Goal: Communication & Community: Ask a question

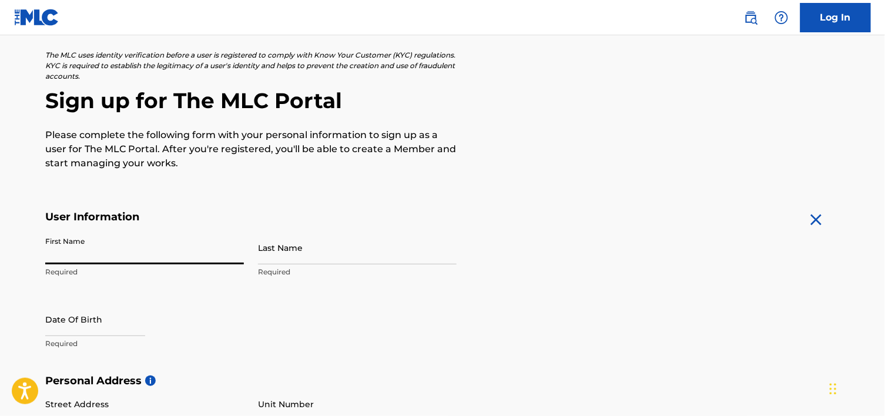
drag, startPoint x: 0, startPoint y: 0, endPoint x: 202, endPoint y: 254, distance: 324.5
click at [202, 254] on input "First Name" at bounding box center [144, 247] width 199 height 33
type input "Cerisa"
type input "Trakimowicz"
type input "325 Scottsdale Drive"
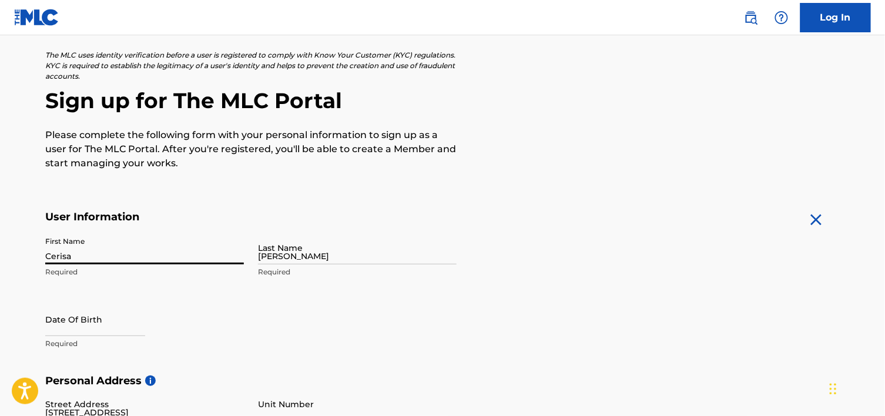
type input "Wilmington"
type input "United States"
type input "NC"
type input "28411"
type input "910"
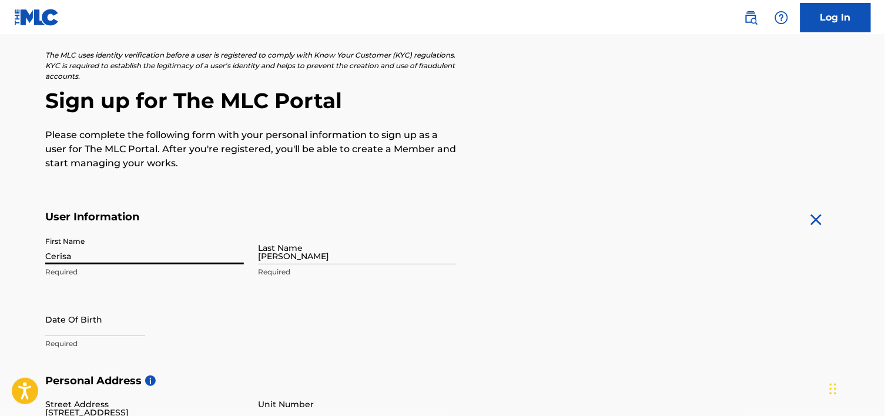
type input "2317572"
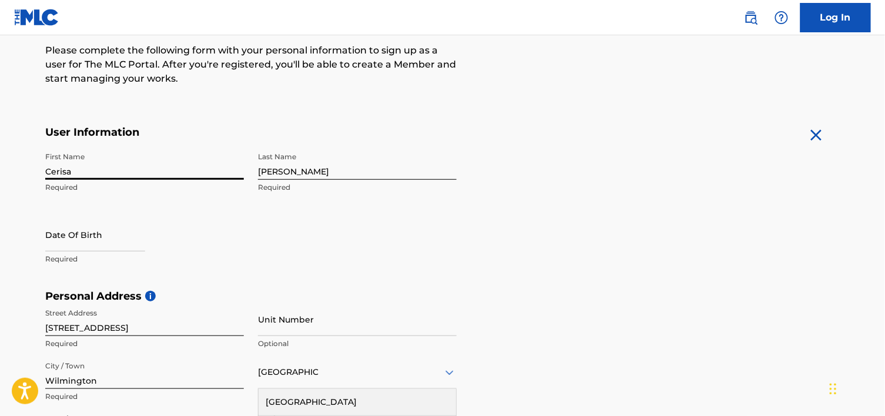
click at [117, 248] on input "text" at bounding box center [95, 234] width 100 height 33
select select "8"
select select "2025"
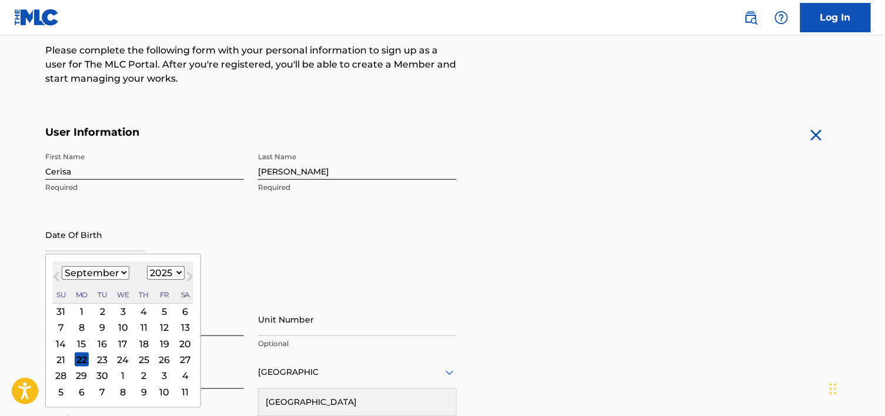
click at [122, 273] on select "January February March April May June July August September October November De…" at bounding box center [96, 273] width 68 height 14
select select "6"
click at [62, 266] on select "January February March April May June July August September October November De…" at bounding box center [96, 273] width 68 height 14
click at [177, 272] on select "1899 1900 1901 1902 1903 1904 1905 1906 1907 1908 1909 1910 1911 1912 1913 1914…" at bounding box center [166, 273] width 38 height 14
select select "1978"
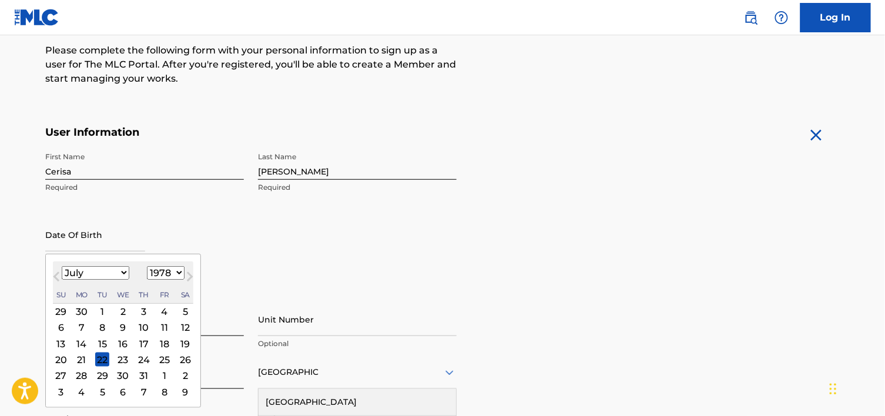
click at [147, 266] on select "1899 1900 1901 1902 1903 1904 1905 1906 1907 1908 1909 1910 1911 1912 1913 1914…" at bounding box center [166, 273] width 38 height 14
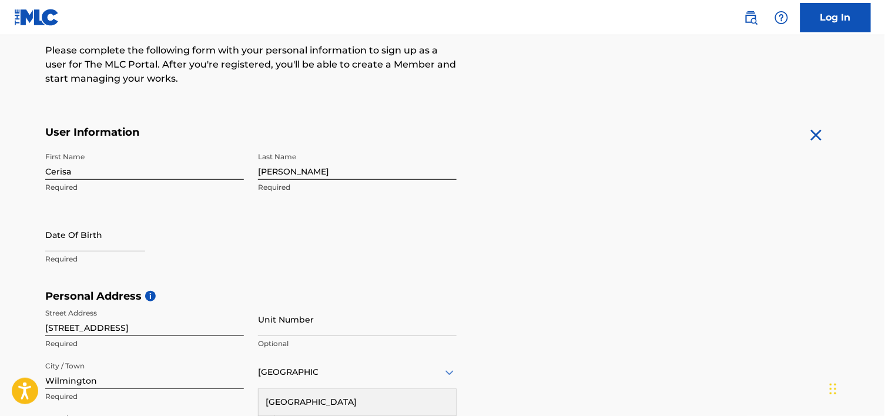
click at [652, 296] on h5 "Personal Address i" at bounding box center [442, 297] width 794 height 14
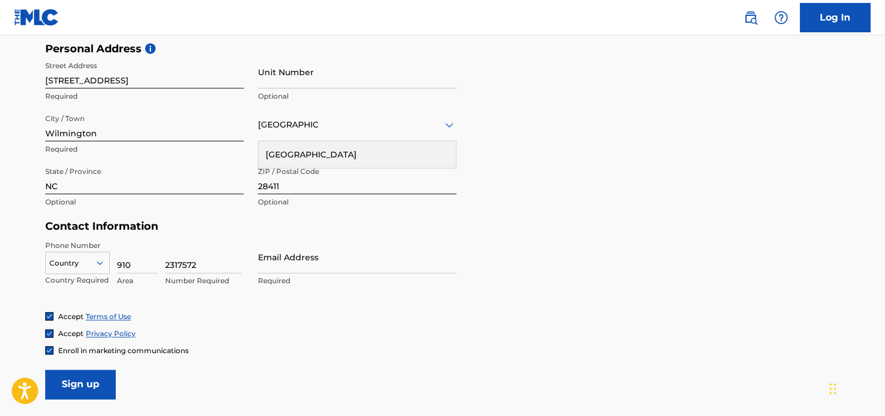
scroll to position [411, 0]
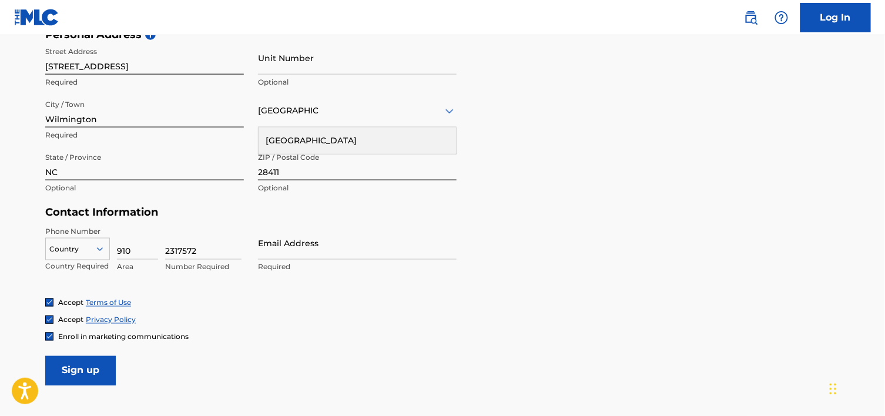
click at [274, 254] on input "Email Address" at bounding box center [357, 242] width 199 height 33
click at [428, 244] on input "[EMAIL_ADDRESS][DOMAIN_NAME]" at bounding box center [357, 242] width 199 height 33
type input "[EMAIL_ADDRESS][DOMAIN_NAME]"
click at [90, 372] on input "Sign up" at bounding box center [80, 370] width 70 height 29
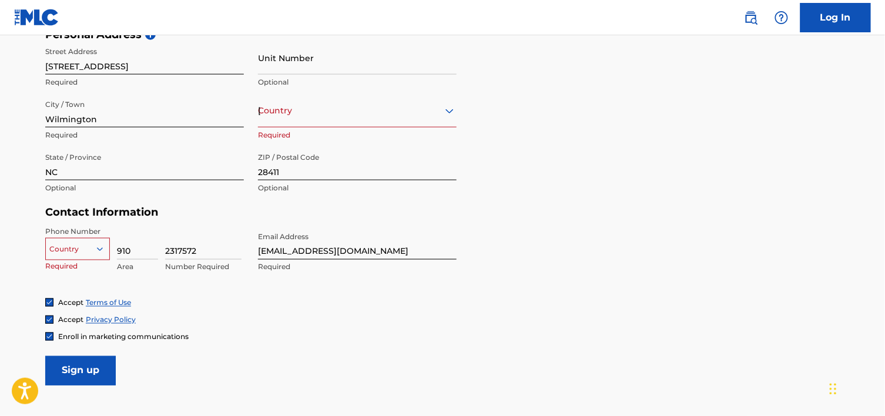
click at [448, 112] on icon at bounding box center [449, 111] width 8 height 5
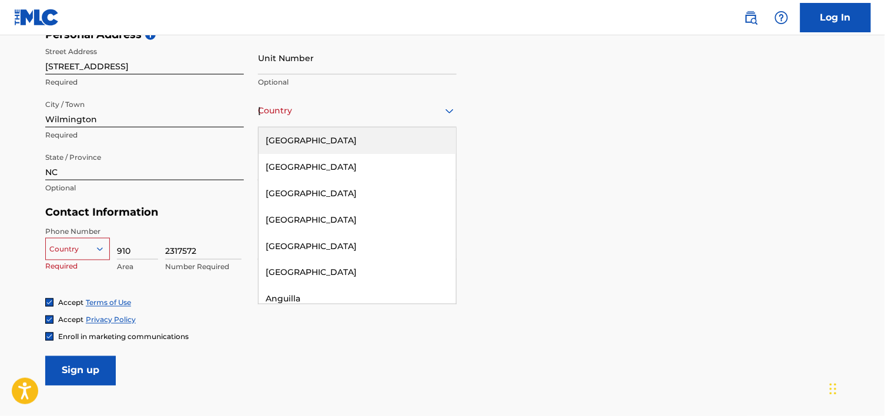
click at [418, 141] on div "United States" at bounding box center [356, 140] width 197 height 26
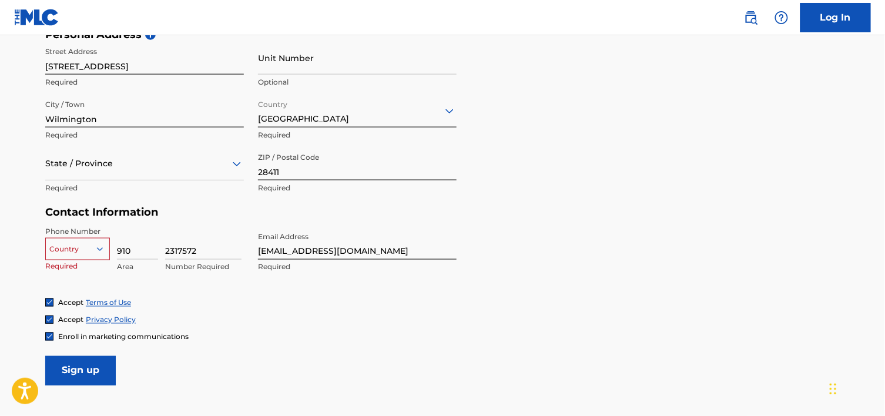
click at [90, 372] on input "Sign up" at bounding box center [80, 370] width 70 height 29
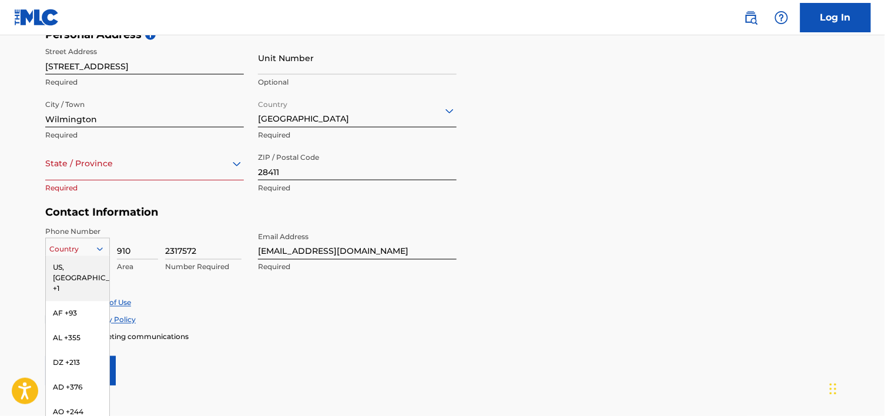
click at [97, 249] on div "216 results available. Use Up and Down to choose options, press Enter to select…" at bounding box center [77, 247] width 65 height 18
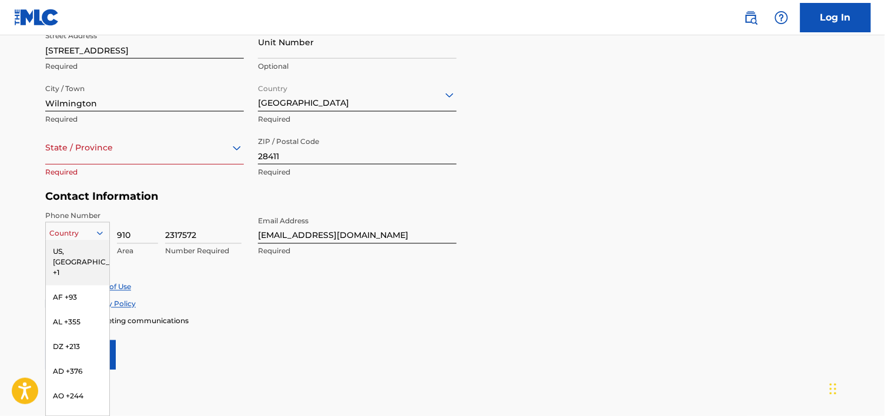
click at [75, 253] on div "US, CA +1" at bounding box center [77, 263] width 63 height 46
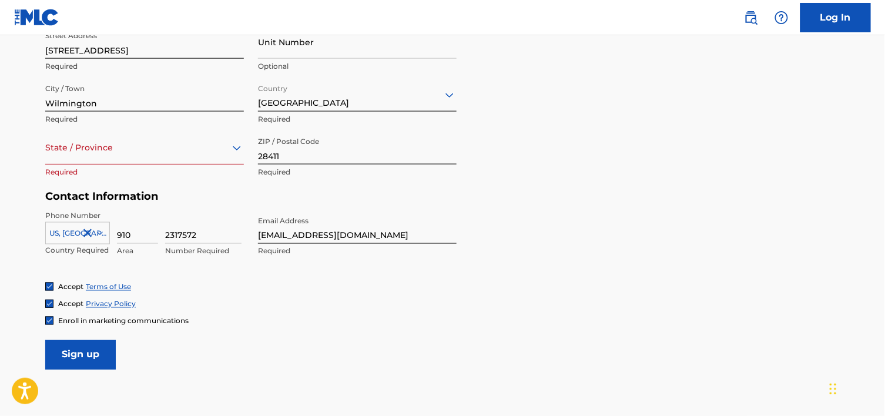
click at [61, 356] on input "Sign up" at bounding box center [80, 354] width 70 height 29
click at [237, 148] on icon at bounding box center [237, 148] width 8 height 5
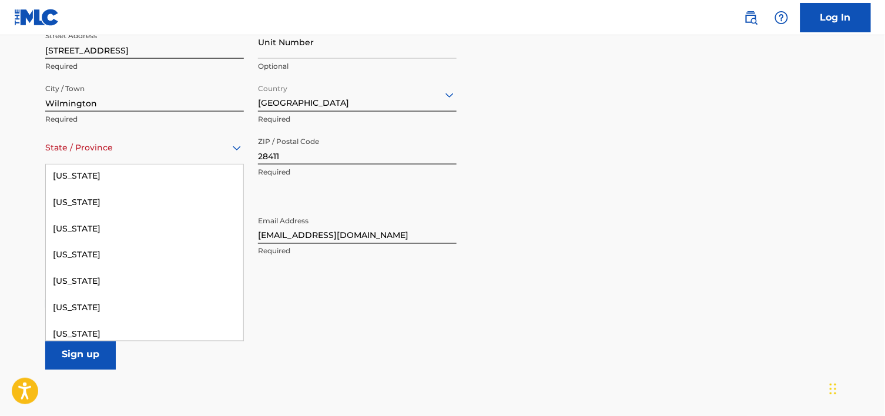
scroll to position [848, 0]
click at [125, 253] on div "North Carolina" at bounding box center [144, 254] width 197 height 26
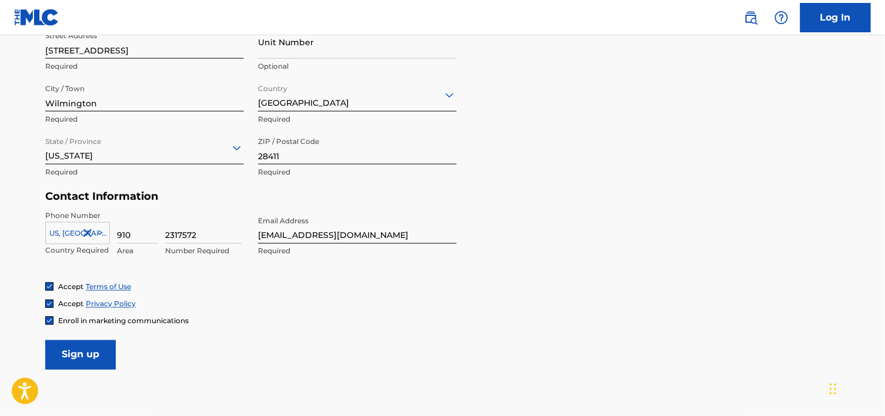
click at [80, 354] on input "Sign up" at bounding box center [80, 354] width 70 height 29
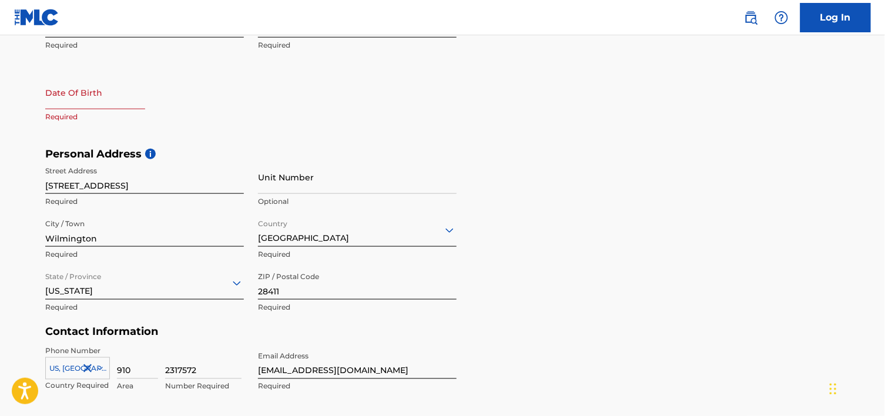
scroll to position [231, 0]
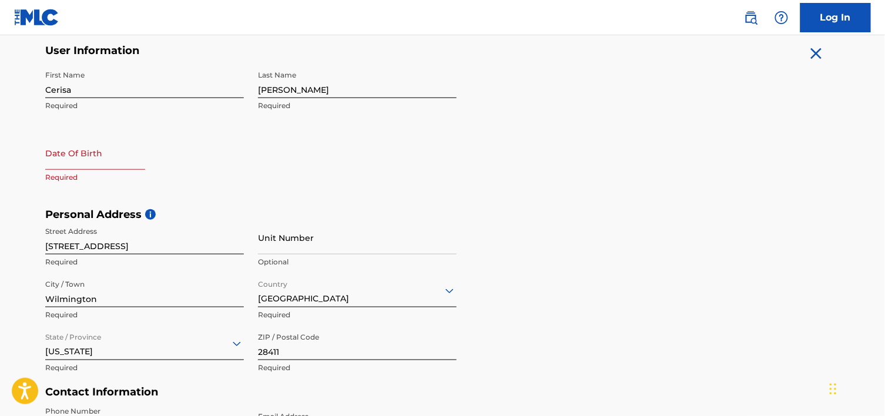
click at [126, 161] on input "text" at bounding box center [95, 152] width 100 height 33
select select "8"
select select "2025"
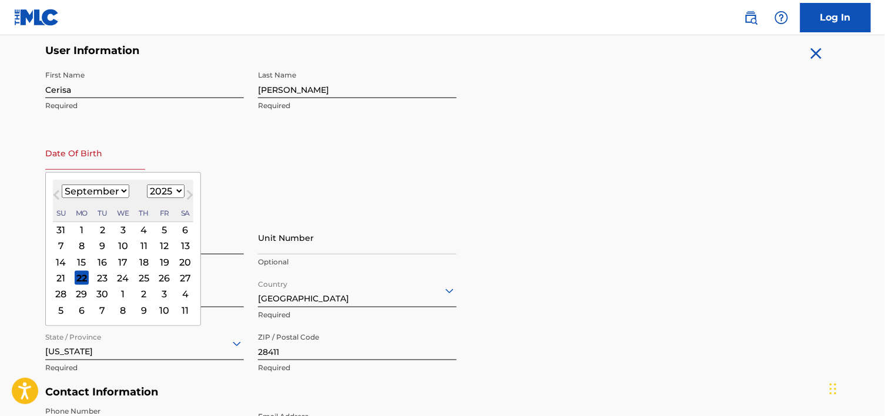
click at [121, 190] on select "January February March April May June July August September October November De…" at bounding box center [96, 191] width 68 height 14
select select "6"
click at [62, 184] on select "January February March April May June July August September October November De…" at bounding box center [96, 191] width 68 height 14
click at [103, 278] on div "22" at bounding box center [102, 278] width 14 height 14
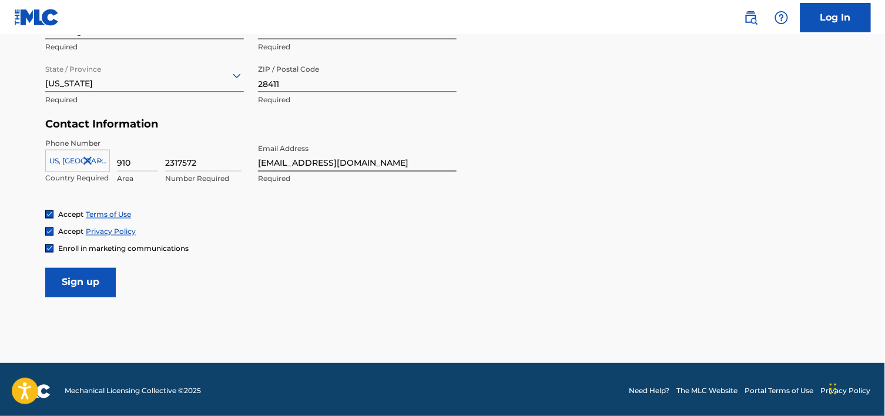
scroll to position [502, 0]
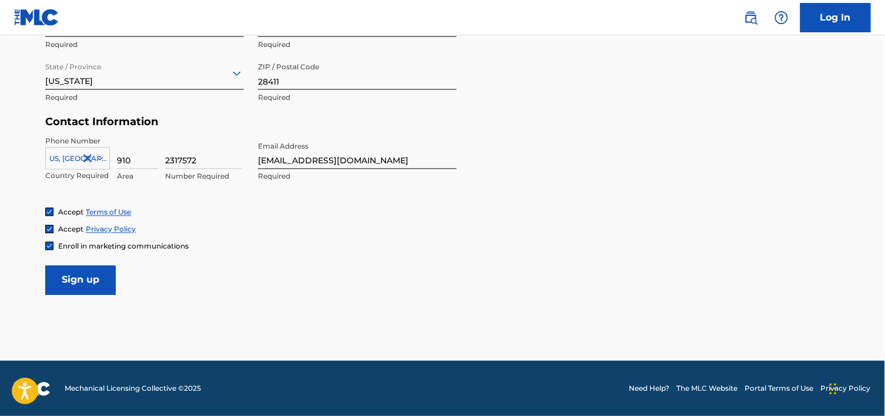
type input "July 22 1978"
click at [95, 276] on input "Sign up" at bounding box center [80, 280] width 70 height 29
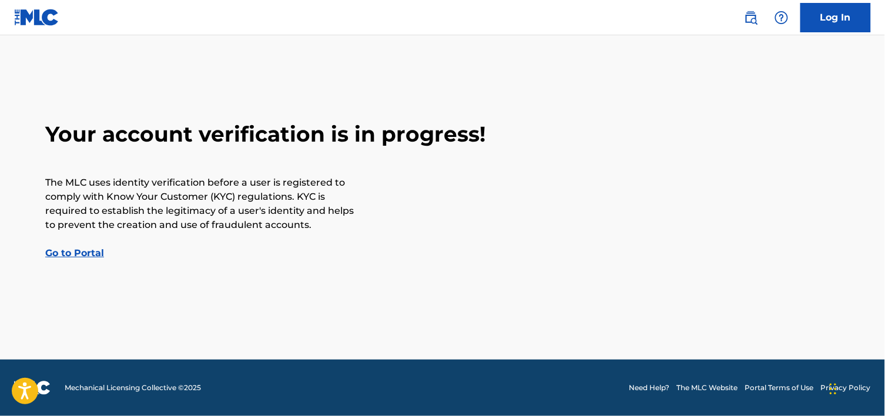
click at [83, 248] on link "Go to Portal" at bounding box center [74, 252] width 59 height 11
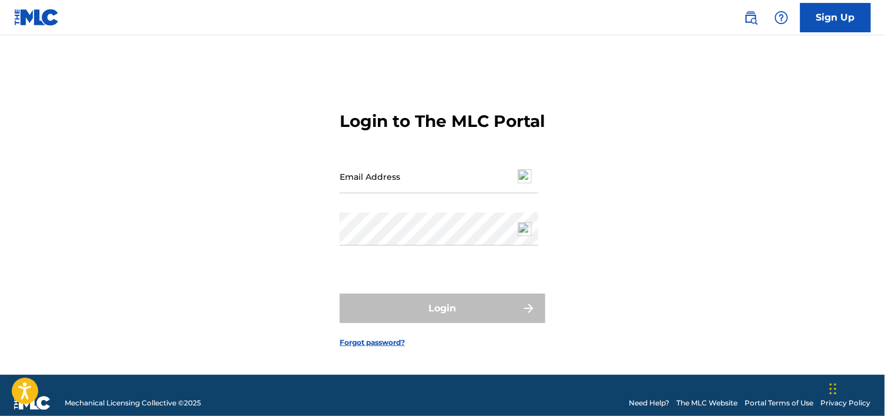
click at [376, 193] on input "Email Address" at bounding box center [439, 176] width 199 height 33
click at [780, 193] on div "Login to The MLC Portal Email Address Password Login Forgot password?" at bounding box center [442, 220] width 822 height 310
click at [399, 193] on input "Email Address" at bounding box center [439, 176] width 199 height 33
type input "[EMAIL_ADDRESS][DOMAIN_NAME]"
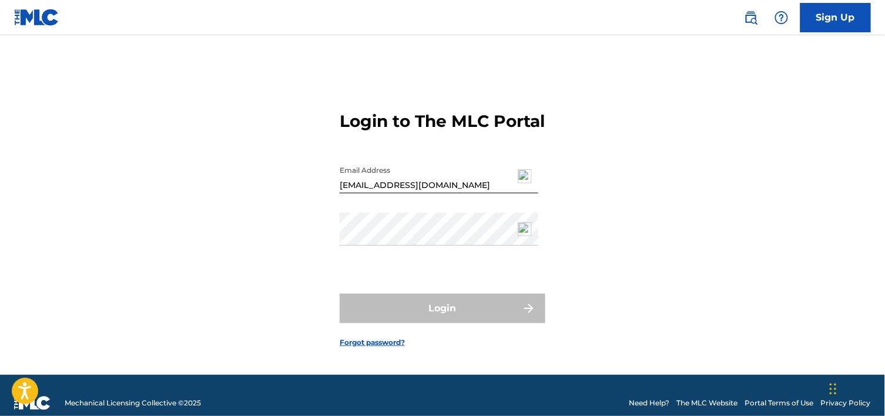
click at [770, 262] on div "Login to The MLC Portal Email Address dearmaribella@yahoo.com Password Login Fo…" at bounding box center [442, 220] width 822 height 310
click at [354, 348] on link "Forgot password?" at bounding box center [372, 342] width 65 height 11
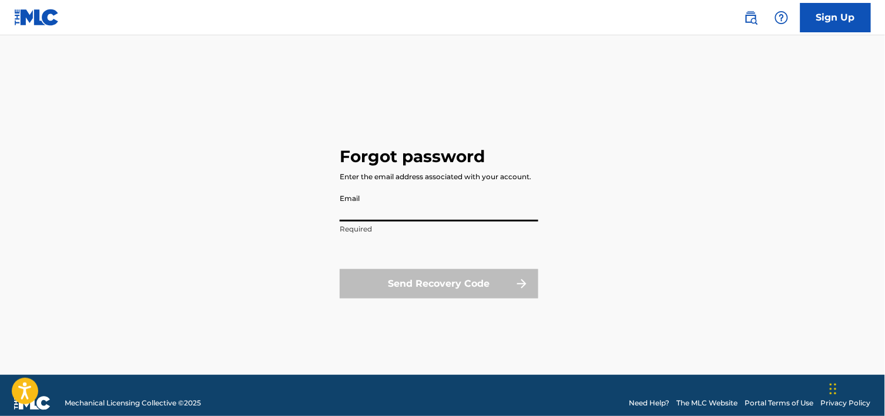
click at [380, 214] on input "Email" at bounding box center [439, 204] width 199 height 33
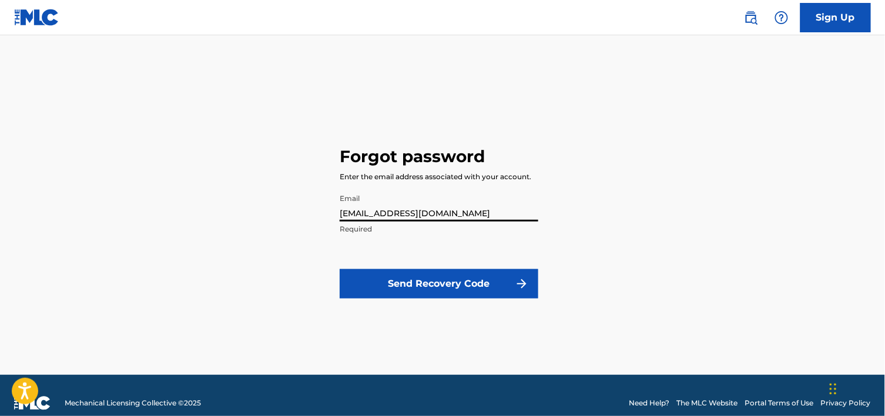
type input "[EMAIL_ADDRESS][DOMAIN_NAME]"
click at [425, 285] on button "Send Recovery Code" at bounding box center [439, 283] width 199 height 29
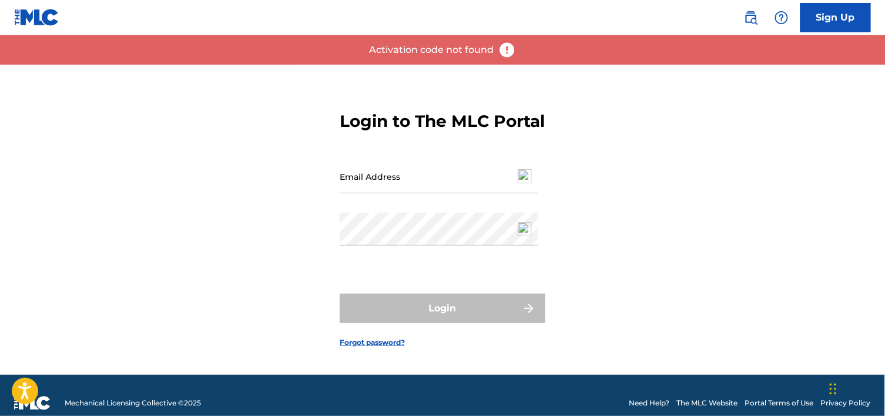
click at [464, 193] on input "Email Address" at bounding box center [439, 176] width 199 height 33
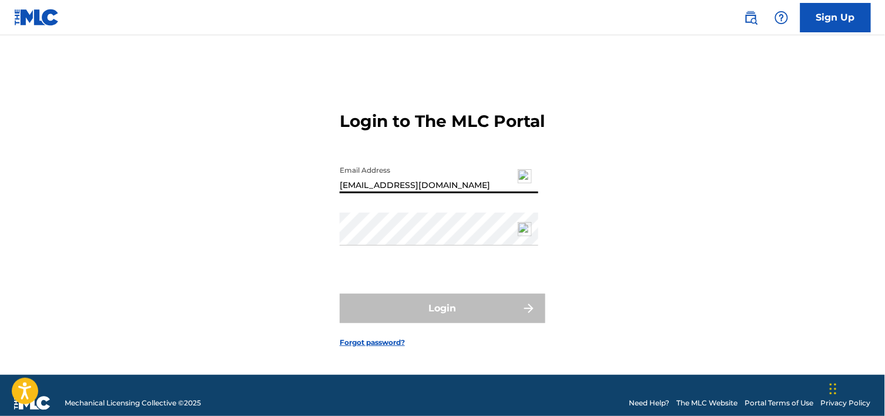
type input "[EMAIL_ADDRESS][DOMAIN_NAME]"
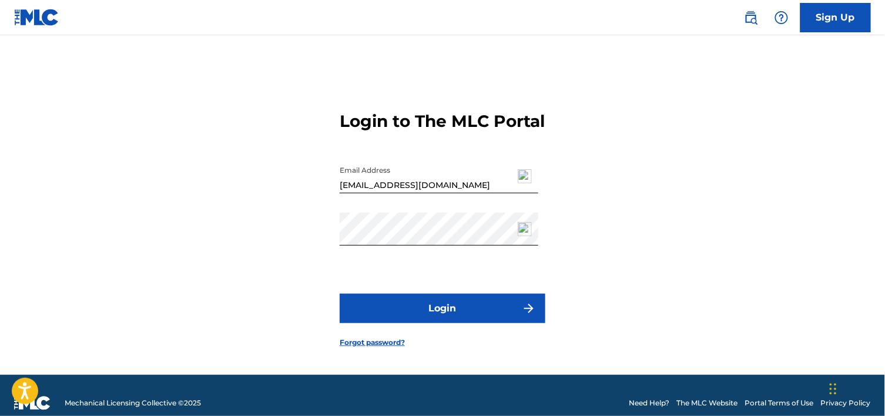
click at [242, 286] on div "Login to The MLC Portal Email Address [EMAIL_ADDRESS][DOMAIN_NAME] Password Log…" at bounding box center [442, 220] width 822 height 310
click at [436, 315] on button "Login" at bounding box center [443, 308] width 206 height 29
click at [298, 247] on div "Login to The MLC Portal Email Address [EMAIL_ADDRESS][DOMAIN_NAME] Password Log…" at bounding box center [442, 220] width 822 height 310
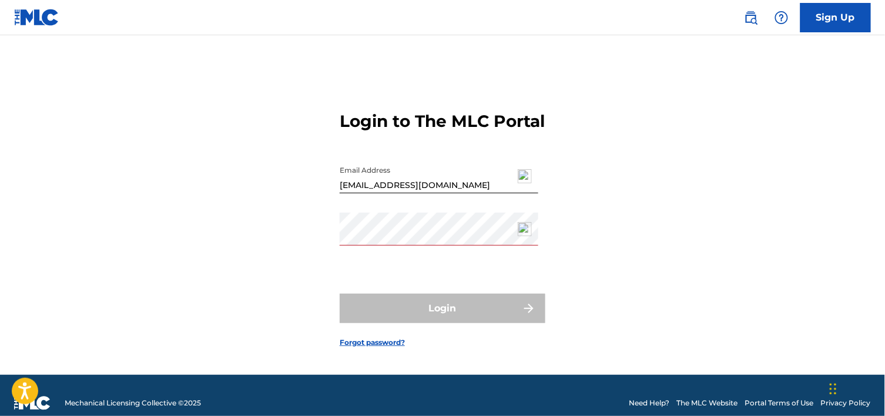
click at [639, 337] on div "Login to The MLC Portal Email Address [EMAIL_ADDRESS][DOMAIN_NAME] Password Log…" at bounding box center [442, 220] width 822 height 310
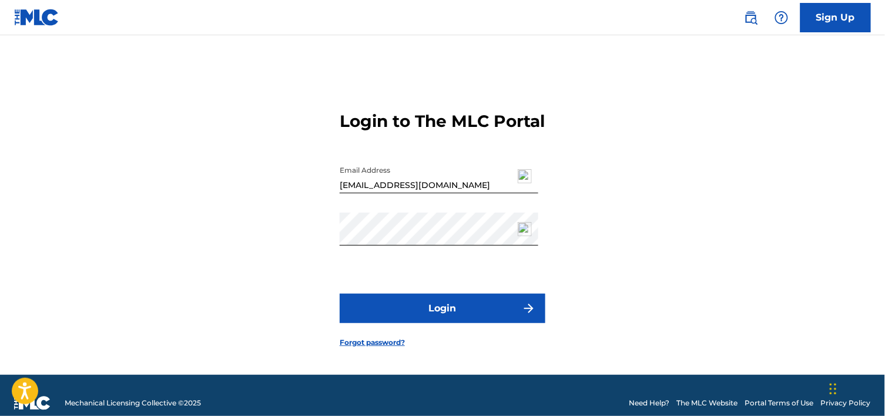
click at [189, 294] on div "Login to The MLC Portal Email Address [EMAIL_ADDRESS][DOMAIN_NAME] Password Log…" at bounding box center [442, 220] width 822 height 310
click at [419, 322] on button "Login" at bounding box center [443, 308] width 206 height 29
click at [395, 348] on link "Forgot password?" at bounding box center [372, 342] width 65 height 11
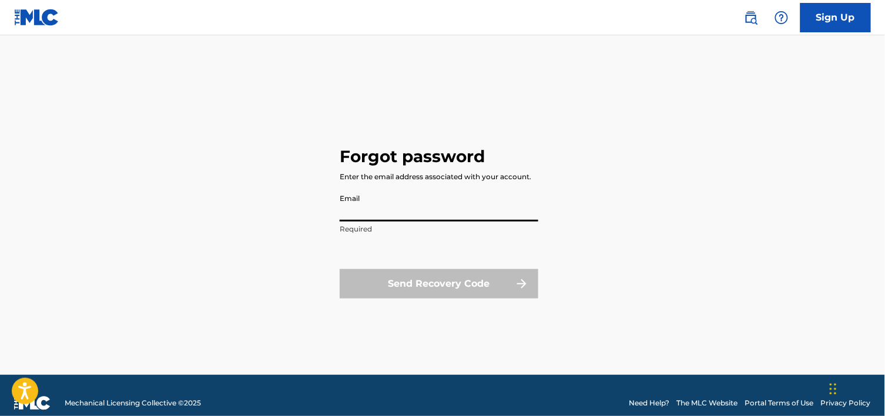
click at [416, 214] on input "Email" at bounding box center [439, 204] width 199 height 33
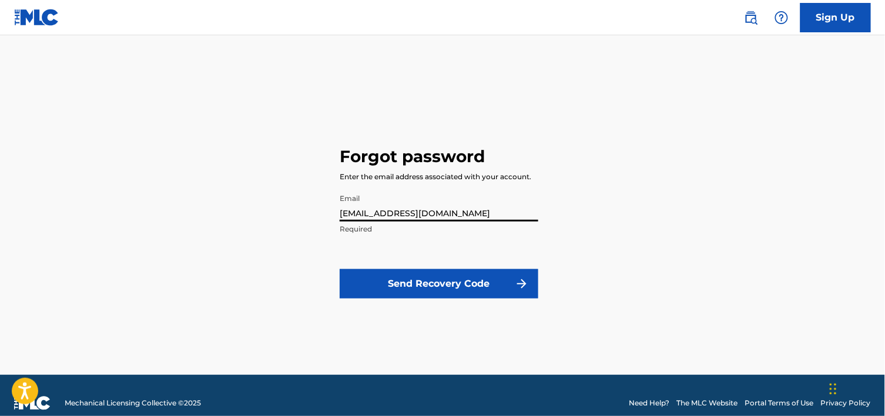
type input "[EMAIL_ADDRESS][DOMAIN_NAME]"
click at [431, 286] on button "Send Recovery Code" at bounding box center [439, 283] width 199 height 29
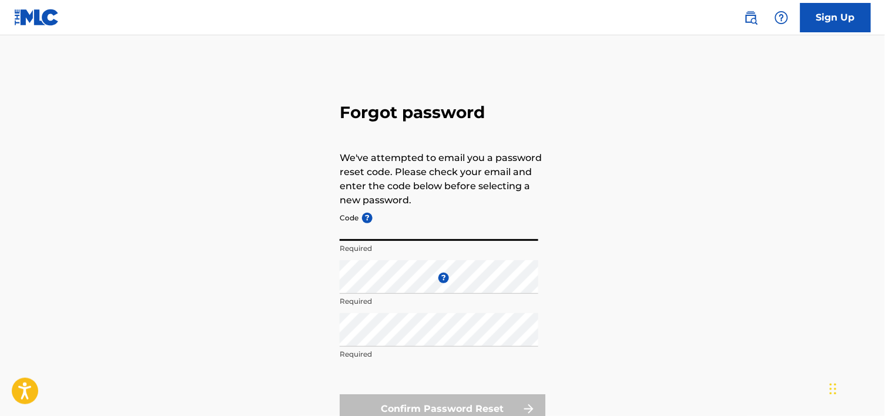
click at [365, 230] on input "Code ?" at bounding box center [439, 223] width 199 height 33
paste input "FP_911fef55b89ab9f322c6eac670e3"
type input "FP_911fef55b89ab9f322c6eac670e3"
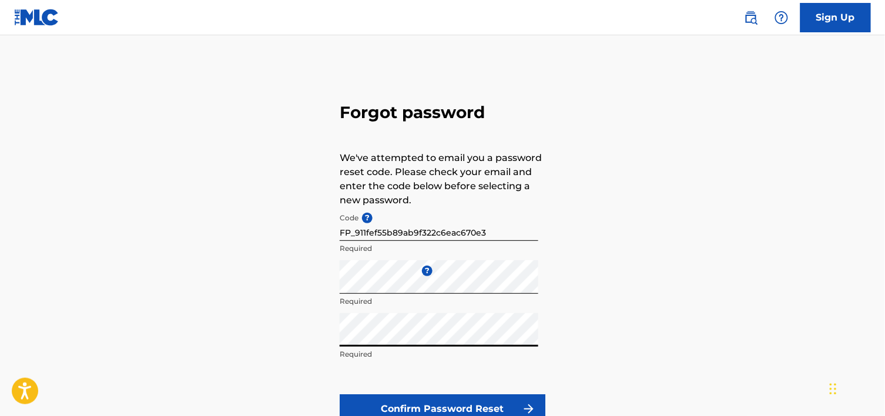
scroll to position [96, 0]
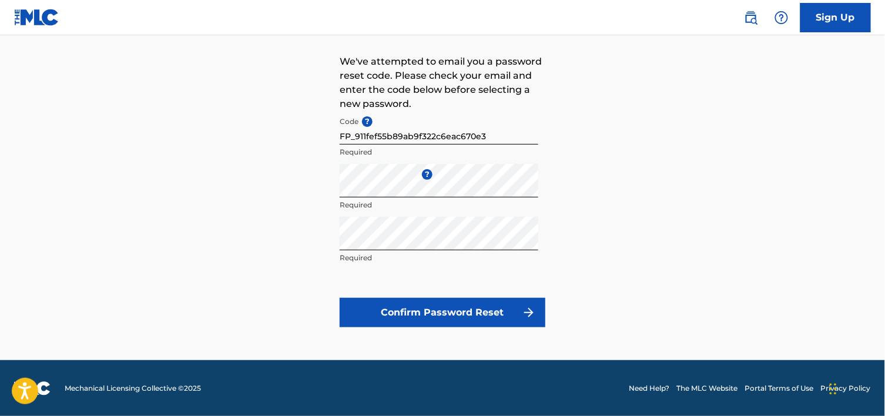
click at [482, 309] on button "Confirm Password Reset" at bounding box center [443, 312] width 206 height 29
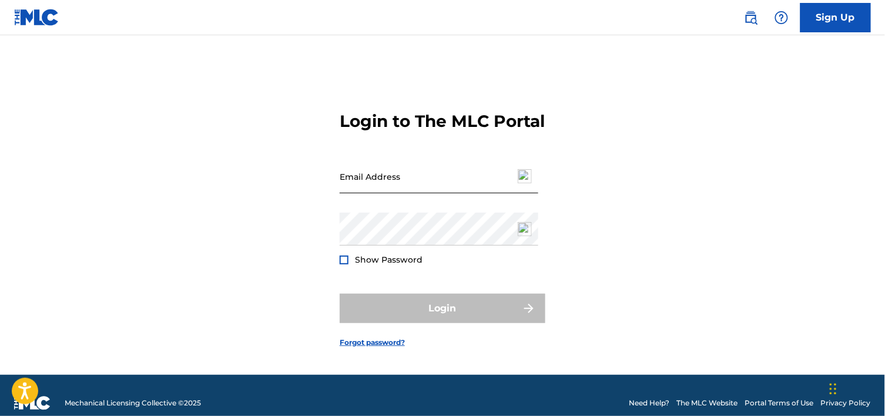
click at [380, 191] on input "Email Address" at bounding box center [439, 176] width 199 height 33
type input "[EMAIL_ADDRESS][DOMAIN_NAME]"
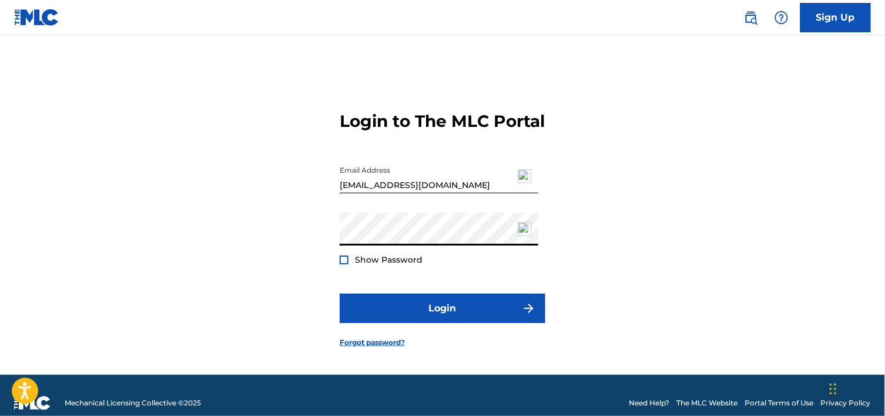
click at [343, 264] on div at bounding box center [344, 260] width 9 height 9
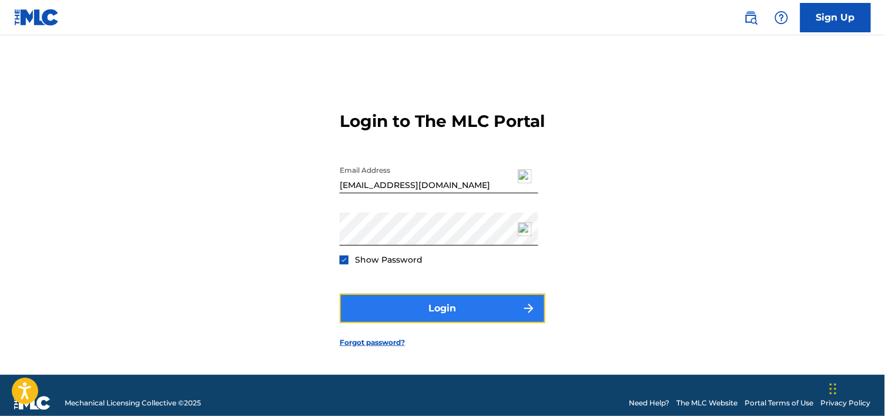
click at [407, 322] on button "Login" at bounding box center [443, 308] width 206 height 29
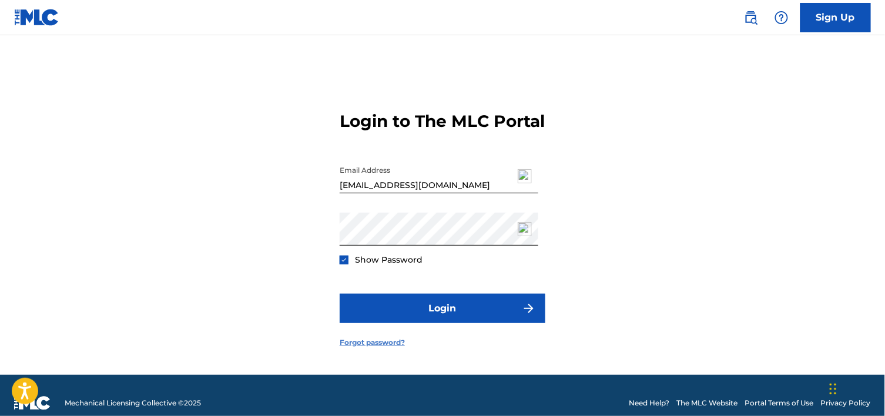
click at [390, 348] on link "Forgot password?" at bounding box center [372, 342] width 65 height 11
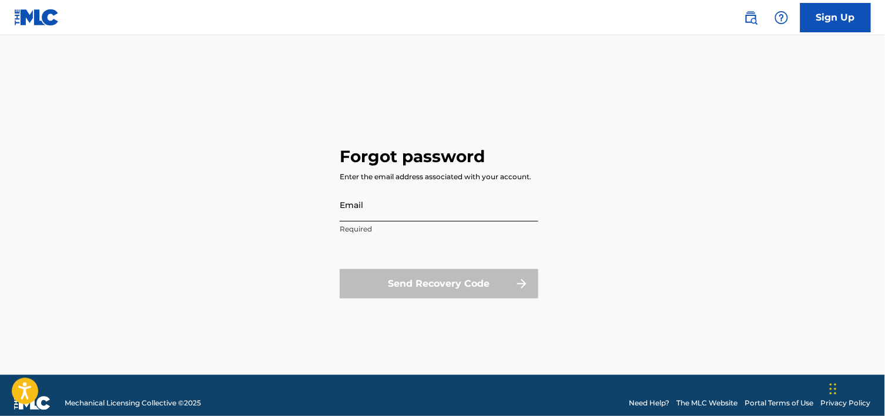
click at [390, 210] on input "Email" at bounding box center [439, 204] width 199 height 33
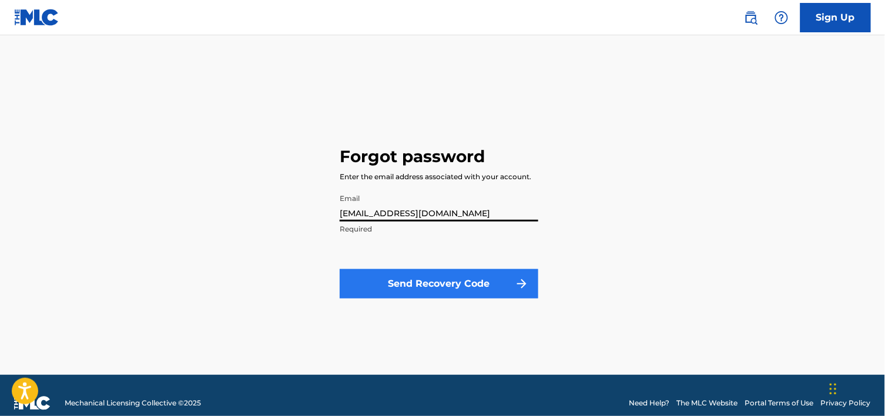
type input "[EMAIL_ADDRESS][DOMAIN_NAME]"
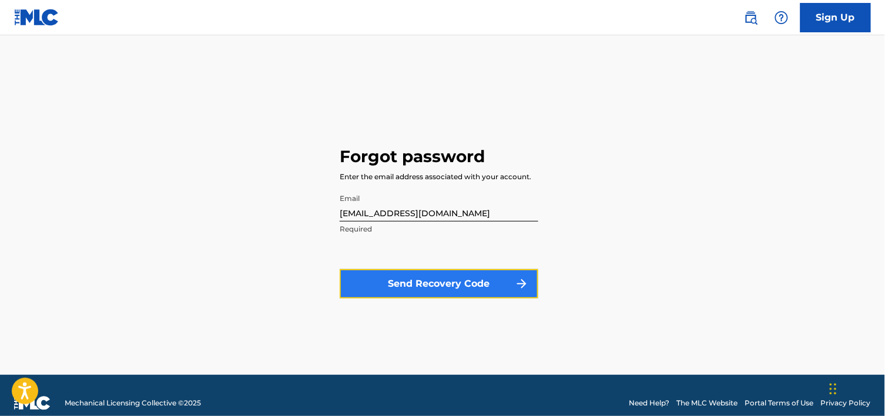
click at [402, 283] on button "Send Recovery Code" at bounding box center [439, 283] width 199 height 29
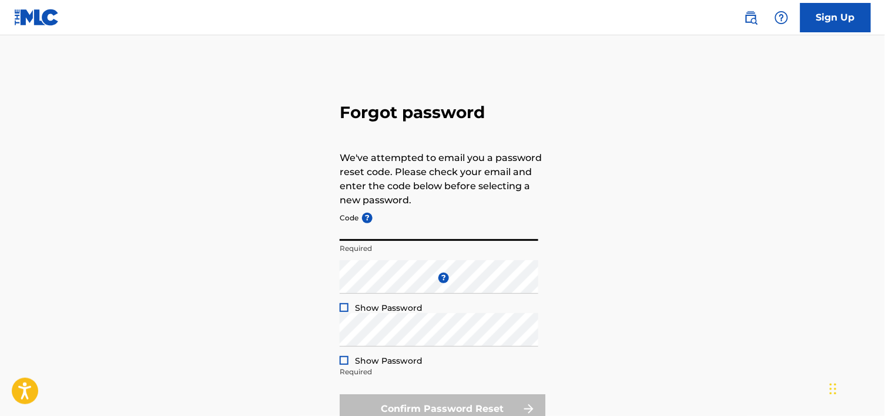
click at [426, 233] on input "Code ?" at bounding box center [439, 223] width 199 height 33
paste input "FP_1811a84095e73e5031399a83b78f"
type input "FP_1811a84095e73e5031399a83b78f"
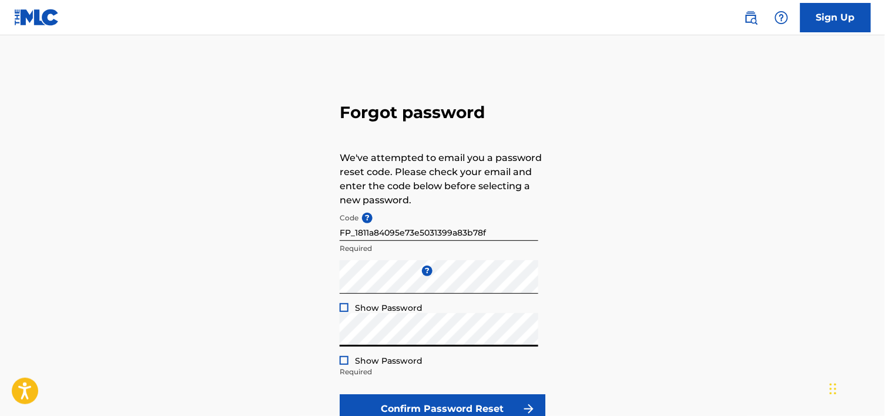
click at [344, 357] on div at bounding box center [344, 360] width 9 height 9
click at [345, 308] on div at bounding box center [344, 307] width 9 height 9
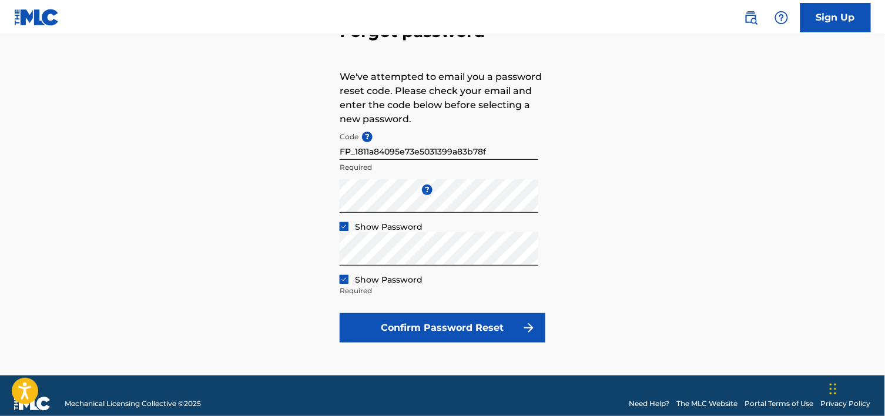
scroll to position [96, 0]
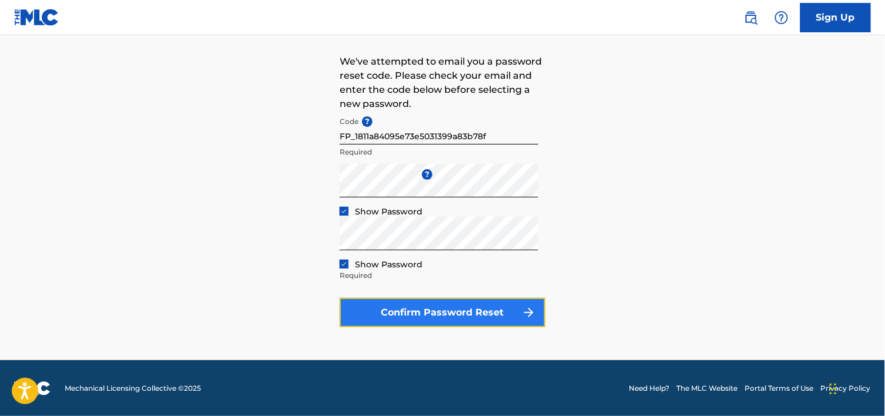
click at [490, 314] on button "Confirm Password Reset" at bounding box center [443, 312] width 206 height 29
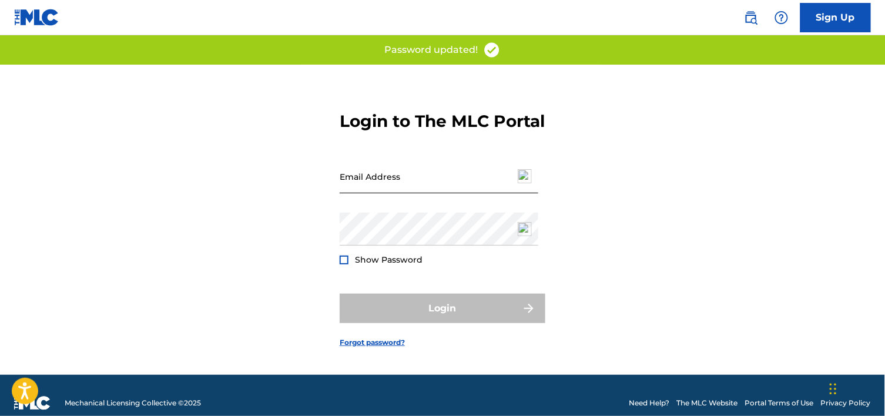
click at [427, 193] on input "Email Address" at bounding box center [439, 176] width 199 height 33
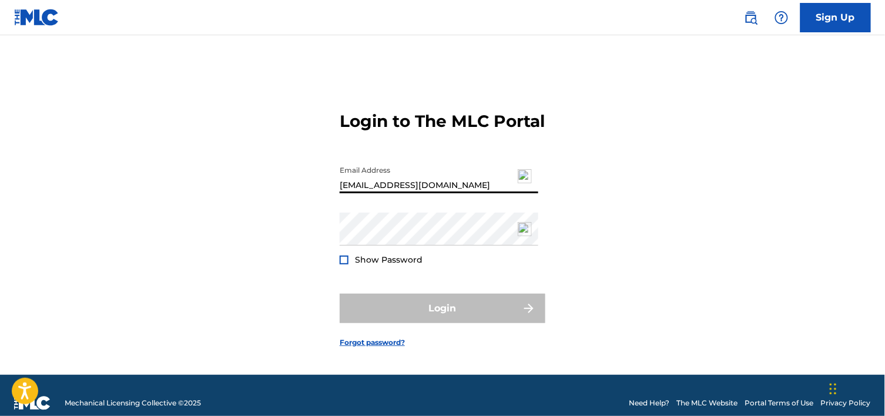
type input "[EMAIL_ADDRESS][DOMAIN_NAME]"
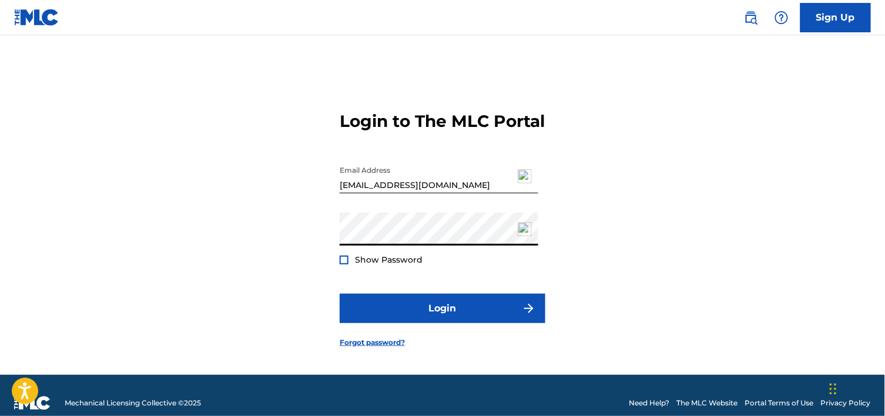
click at [347, 264] on div at bounding box center [344, 260] width 9 height 9
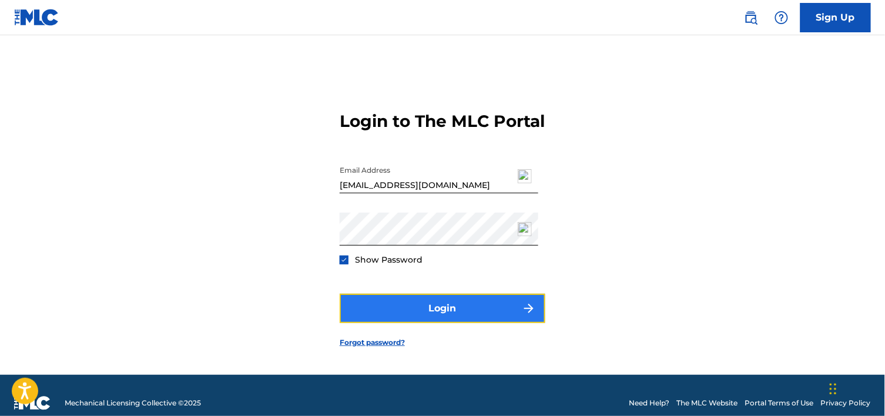
click at [408, 319] on button "Login" at bounding box center [443, 308] width 206 height 29
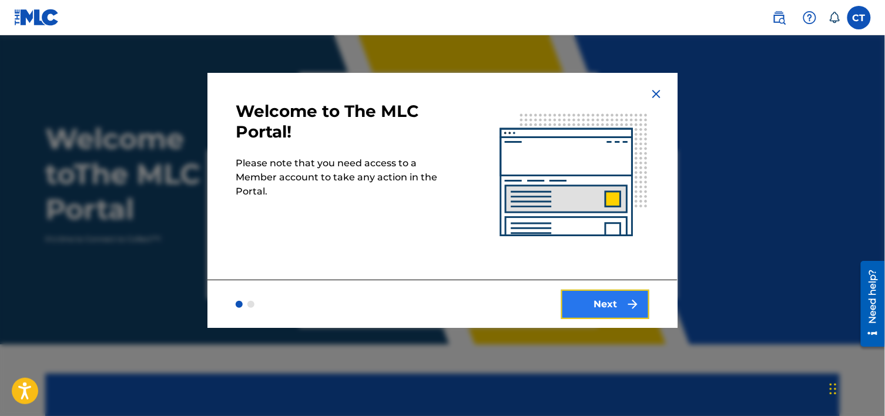
click at [621, 302] on button "Next" at bounding box center [605, 304] width 88 height 29
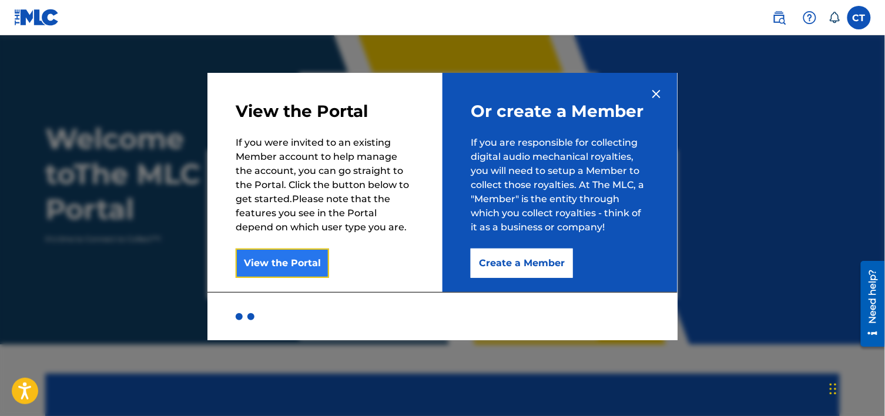
click at [306, 259] on button "View the Portal" at bounding box center [282, 263] width 93 height 29
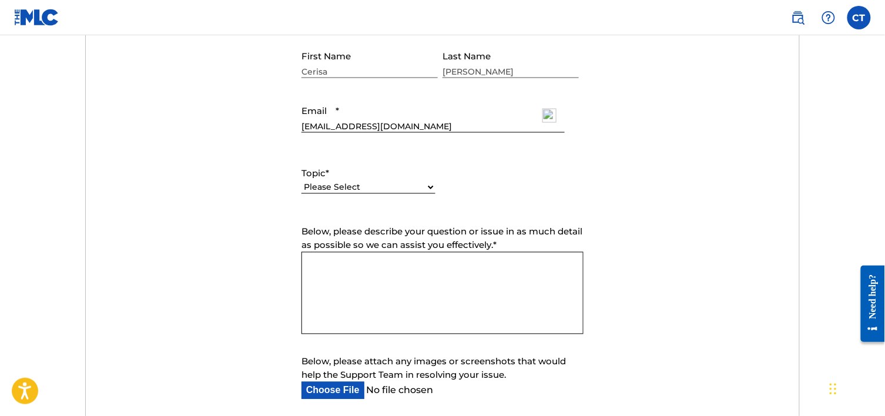
scroll to position [456, 0]
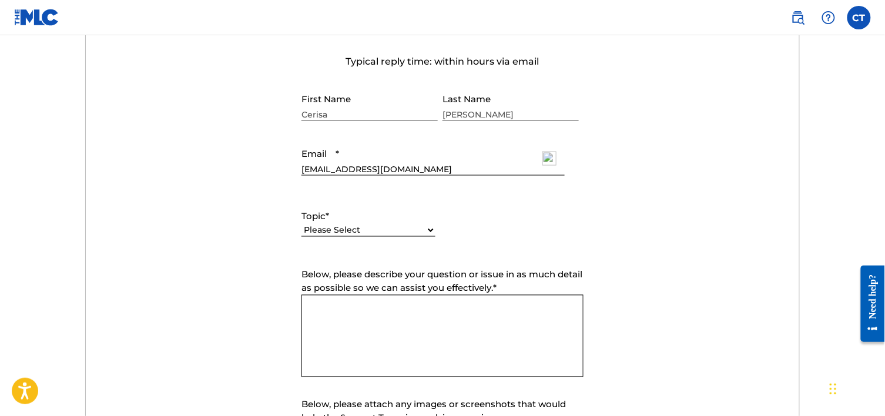
click at [430, 231] on select "Please Select I need help with my account I need help with managing my catalog …" at bounding box center [368, 230] width 134 height 12
select select "I need help with my account"
click at [301, 224] on select "Please Select I need help with my account I need help with managing my catalog …" at bounding box center [368, 230] width 134 height 12
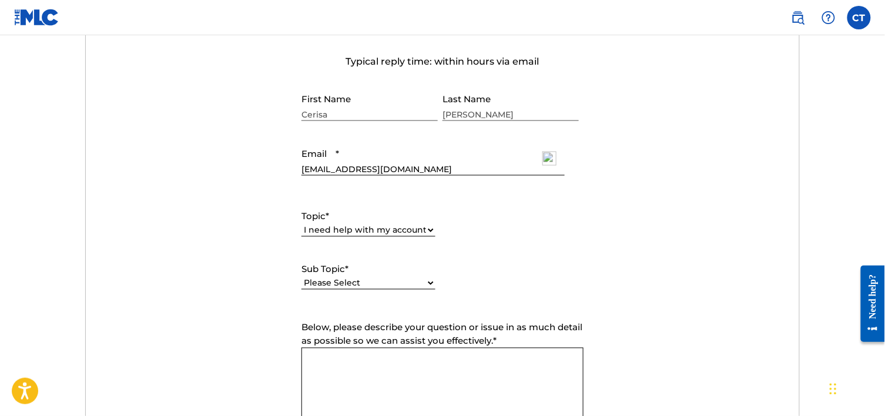
click at [426, 284] on select "Please Select I need help with my user account I can't log in to my user accoun…" at bounding box center [368, 283] width 134 height 12
select select "I need help with my Member account"
click at [301, 277] on select "Please Select I need help with my user account I can't log in to my user accoun…" at bounding box center [368, 283] width 134 height 12
click at [431, 367] on textarea "Below, please describe your question or issue in as much detail as possible so …" at bounding box center [442, 389] width 282 height 82
paste textarea "Hi Ms. [PERSON_NAME], We spoke at the IBMA this week and I would like to reques…"
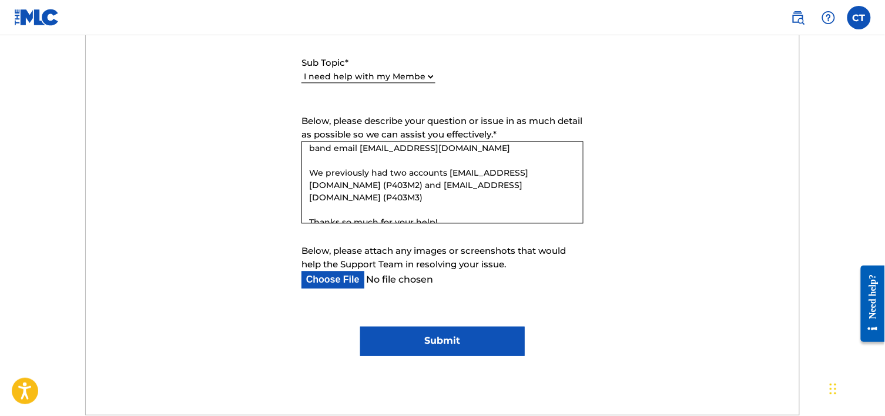
scroll to position [730, 0]
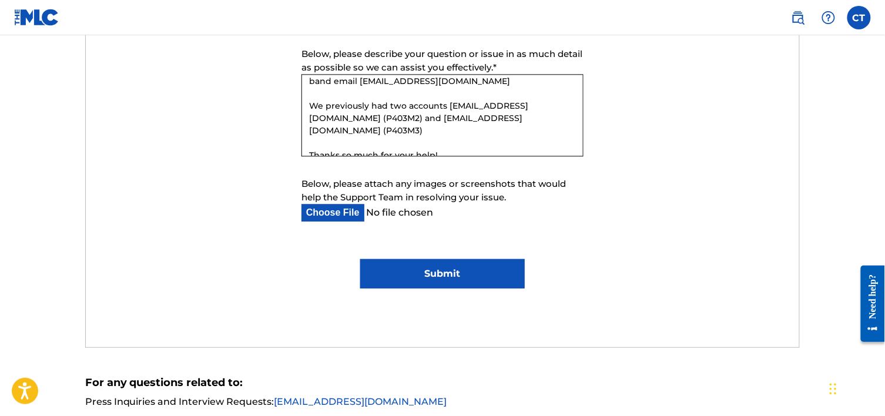
type textarea "Hi Ms. [PERSON_NAME], We spoke at the IBMA this week and I would like to reques…"
click at [436, 272] on input "Submit" at bounding box center [442, 273] width 164 height 29
